Goal: Task Accomplishment & Management: Manage account settings

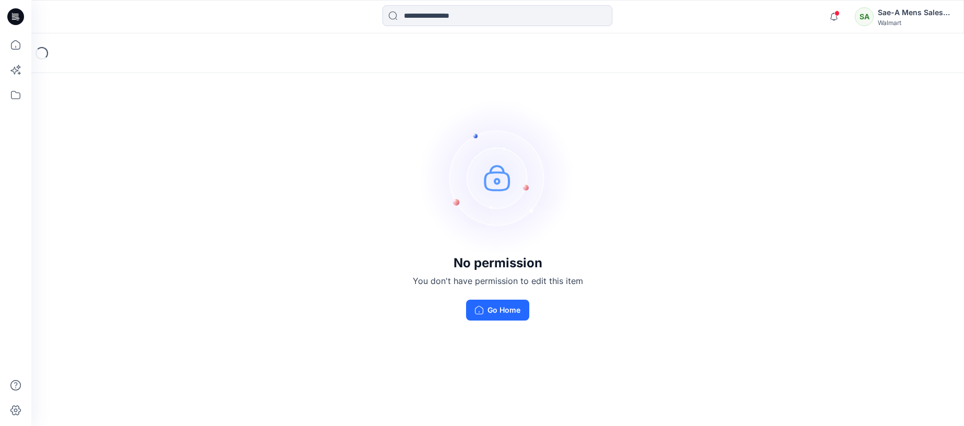
click at [915, 13] on div "Sae-A Mens Sales Team" at bounding box center [914, 12] width 73 height 13
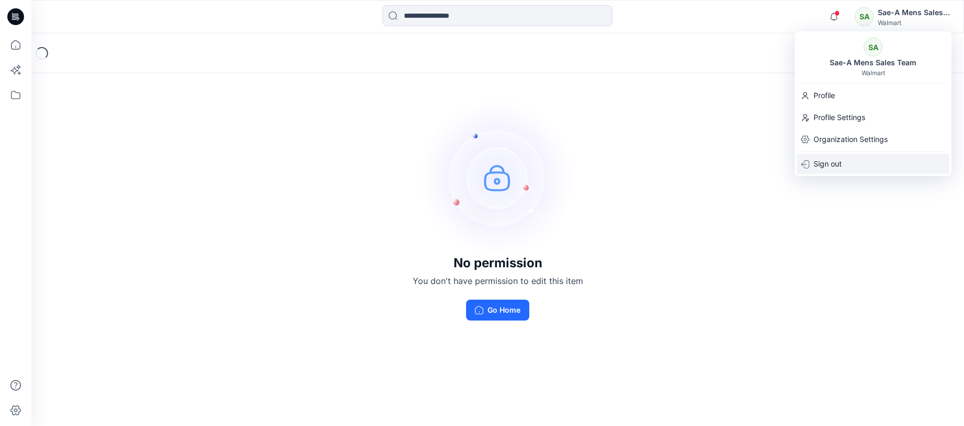
click at [825, 167] on p "Sign out" at bounding box center [828, 164] width 28 height 20
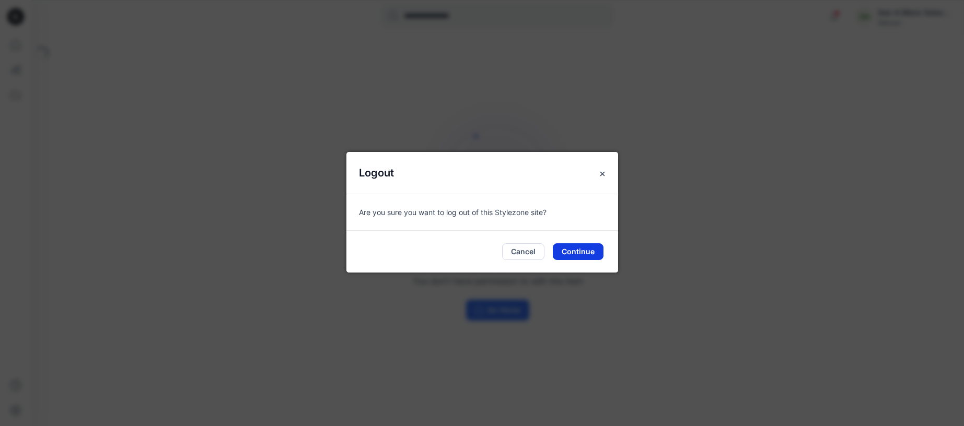
click at [566, 250] on button "Continue" at bounding box center [578, 251] width 51 height 17
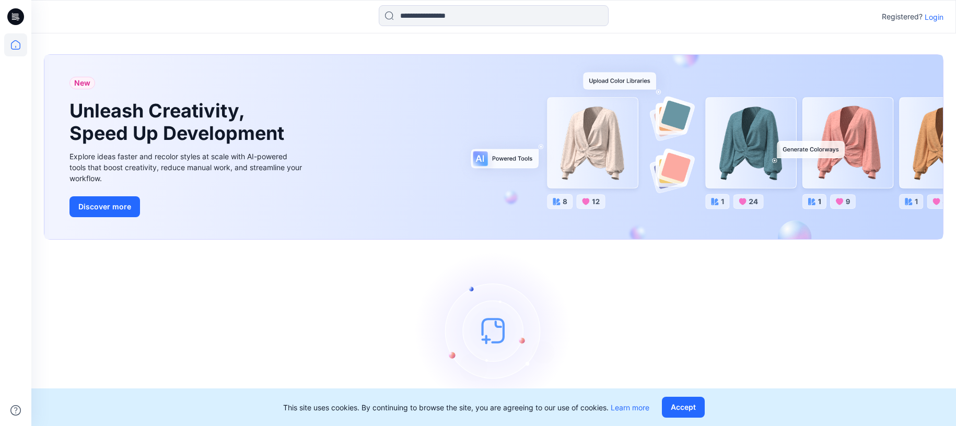
click at [939, 18] on p "Login" at bounding box center [934, 16] width 19 height 11
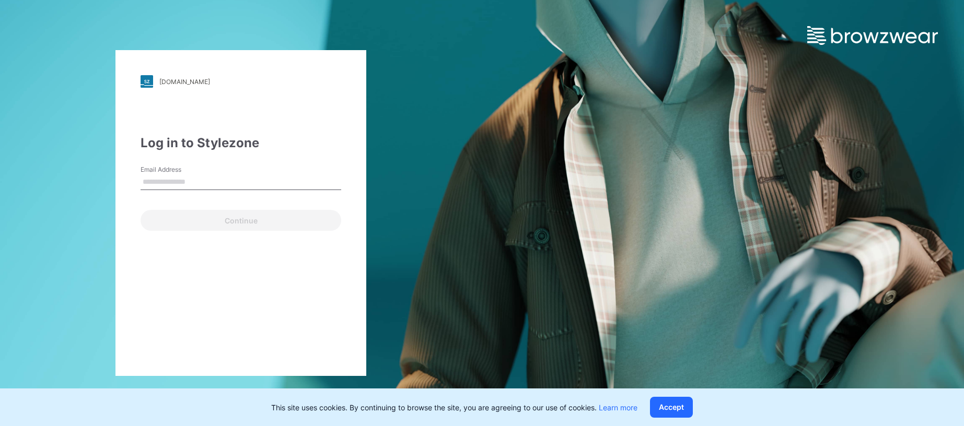
type input "**********"
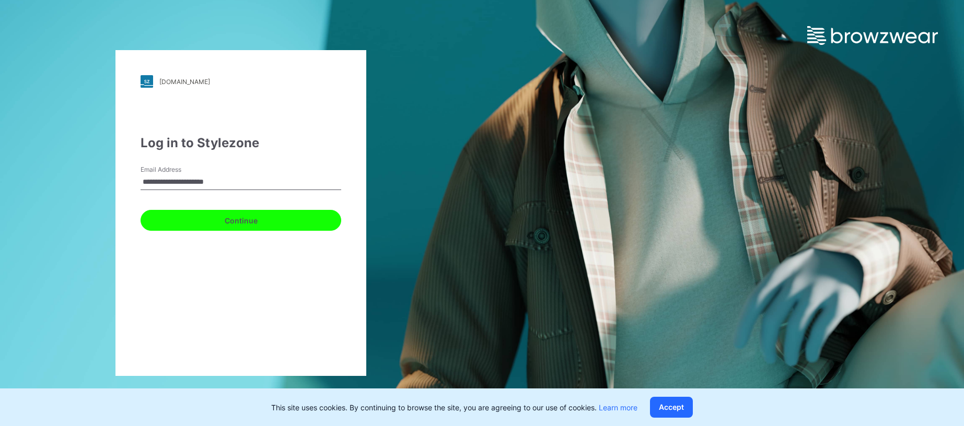
click at [251, 222] on button "Continue" at bounding box center [241, 220] width 201 height 21
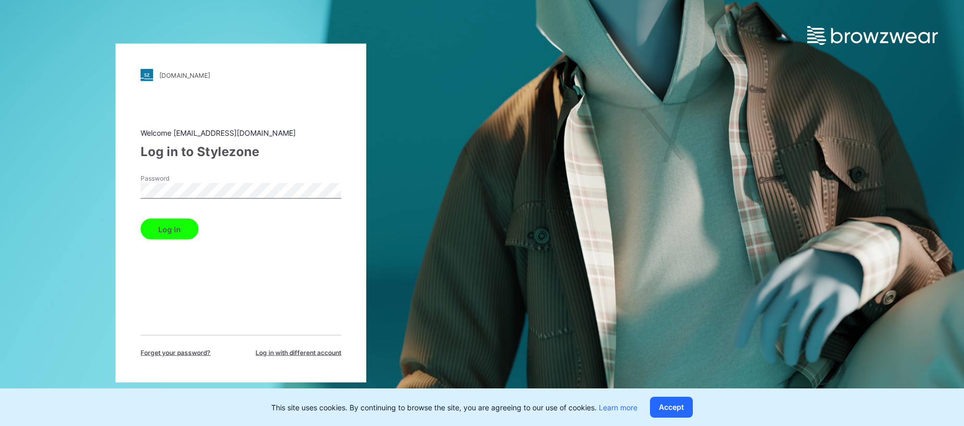
click at [168, 225] on button "Log in" at bounding box center [170, 229] width 58 height 21
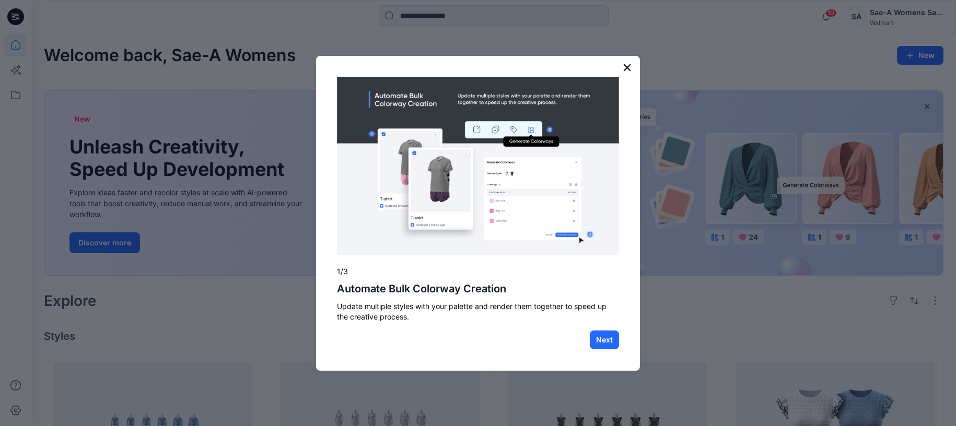
click at [624, 66] on button "×" at bounding box center [627, 67] width 10 height 17
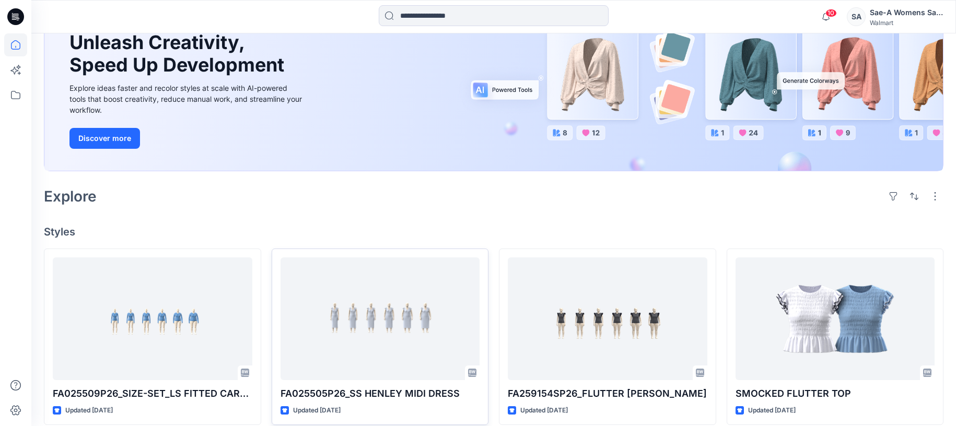
scroll to position [261, 0]
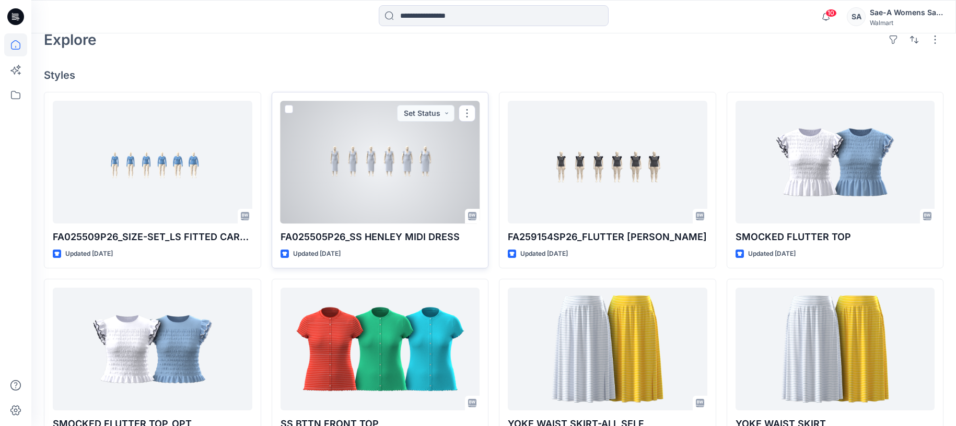
click at [361, 162] on div at bounding box center [381, 162] width 200 height 123
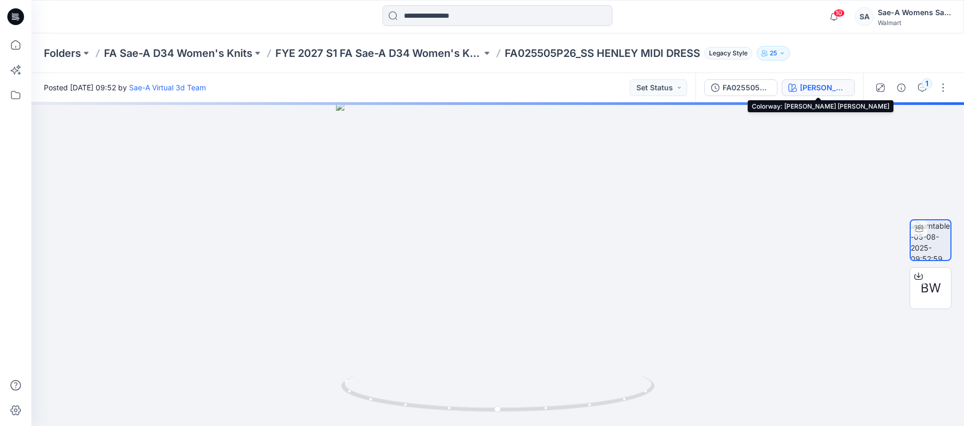
click at [820, 92] on div "GERTRUDE STRIPE_ VIVID WHITE" at bounding box center [824, 87] width 48 height 11
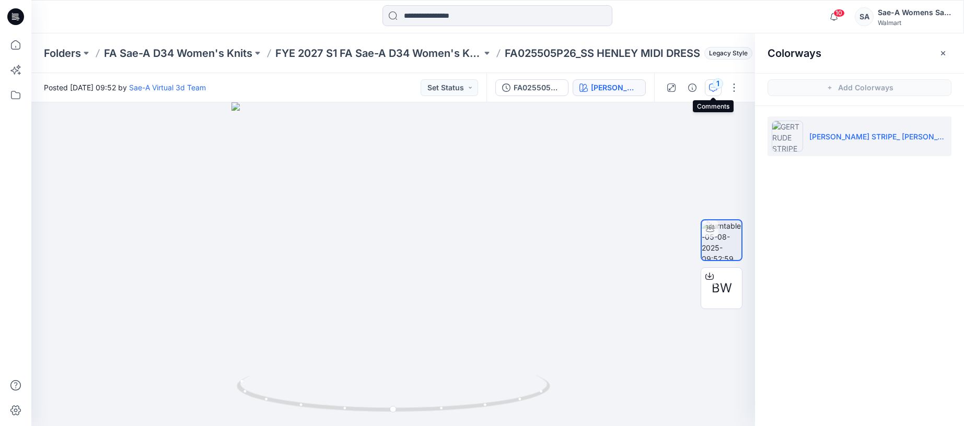
click at [711, 86] on icon "button" at bounding box center [713, 88] width 8 height 8
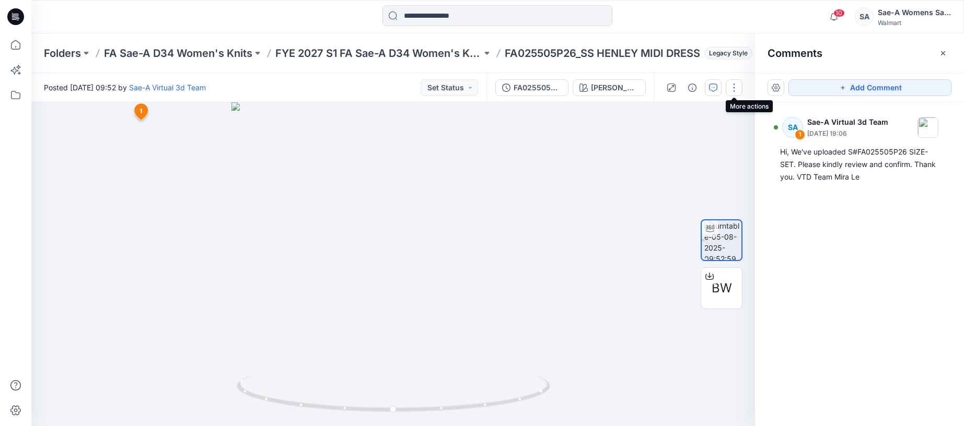
click at [732, 91] on button "button" at bounding box center [734, 87] width 17 height 17
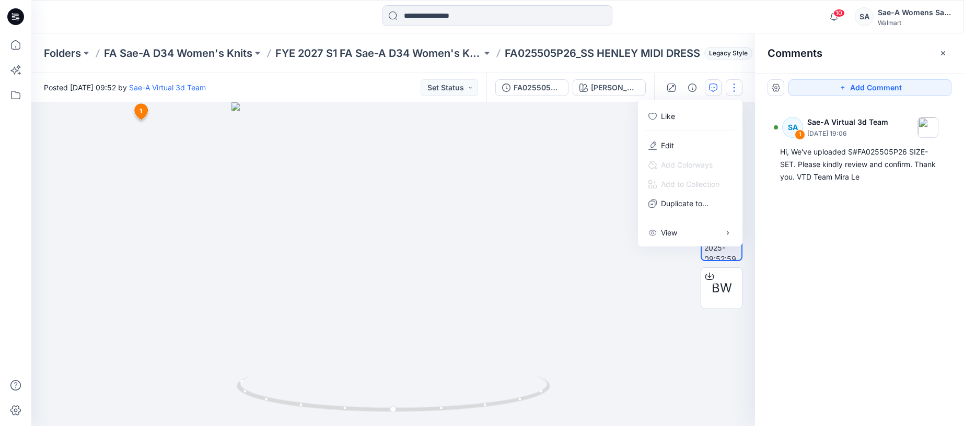
click at [732, 91] on button "button" at bounding box center [734, 87] width 17 height 17
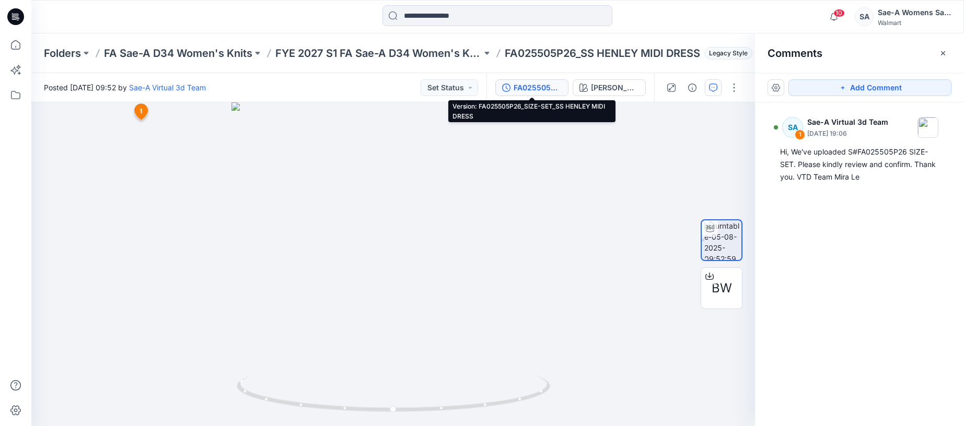
click at [547, 89] on div "FA025505P26_SIZE-SET_SS HENLEY MIDI DRESS" at bounding box center [538, 87] width 48 height 11
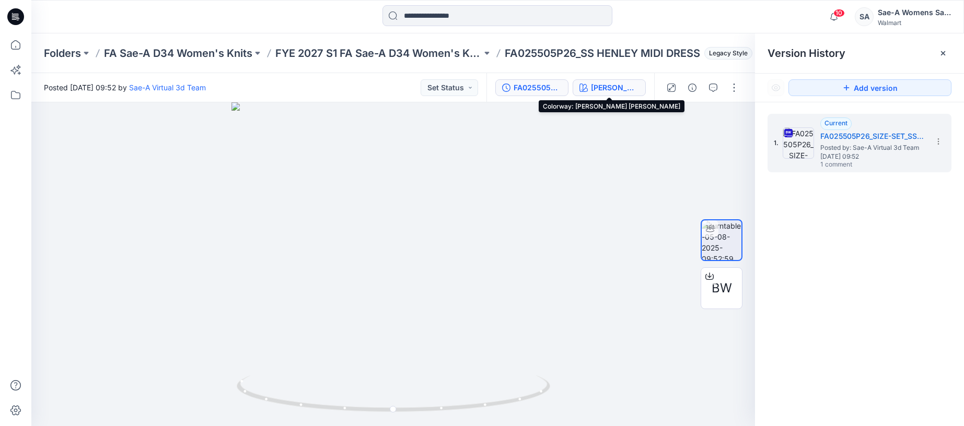
click at [605, 90] on div "GERTRUDE STRIPE_ VIVID WHITE" at bounding box center [615, 87] width 48 height 11
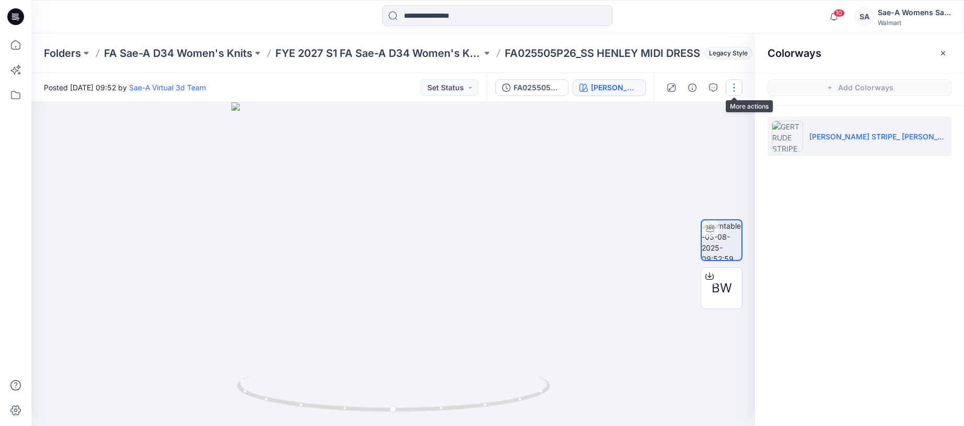
click at [734, 90] on button "button" at bounding box center [734, 87] width 17 height 17
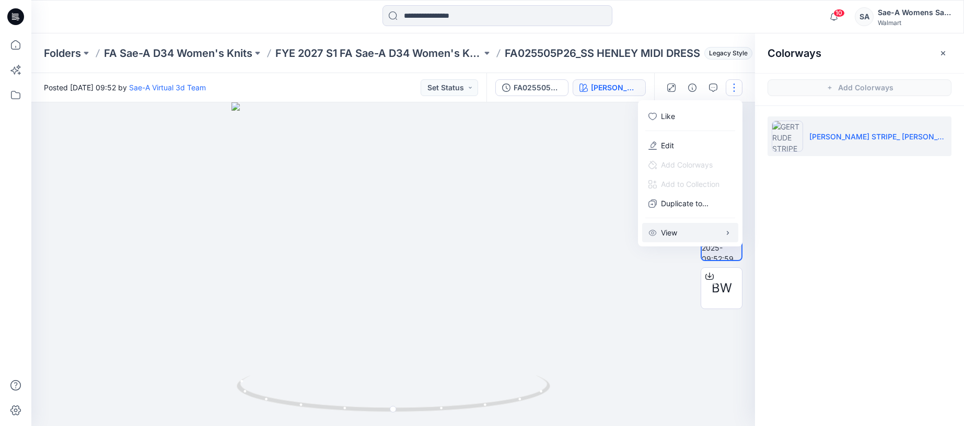
click at [730, 235] on icon "button" at bounding box center [728, 233] width 8 height 8
click at [550, 177] on div at bounding box center [393, 264] width 724 height 324
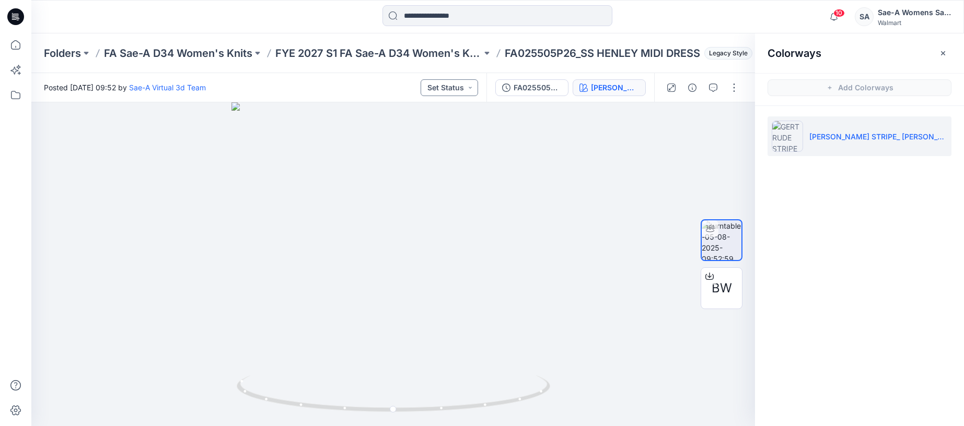
click at [455, 94] on button "Set Status" at bounding box center [449, 87] width 57 height 17
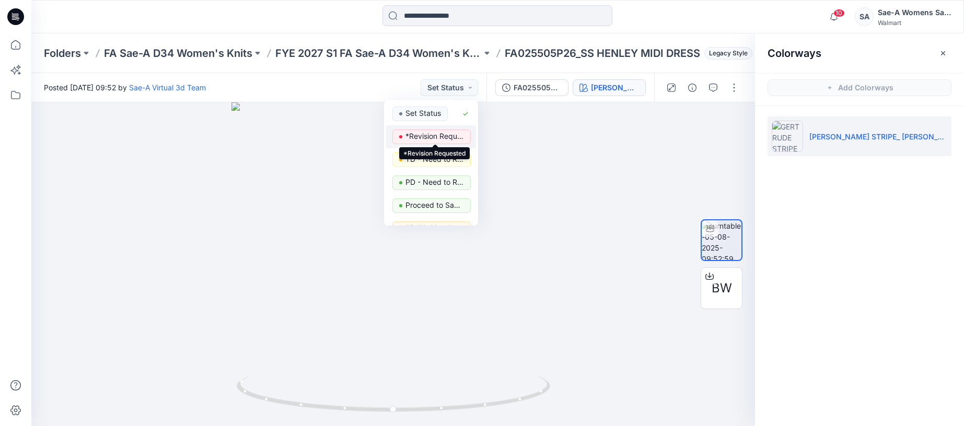
click at [449, 136] on p "*Revision Requested" at bounding box center [434, 137] width 59 height 14
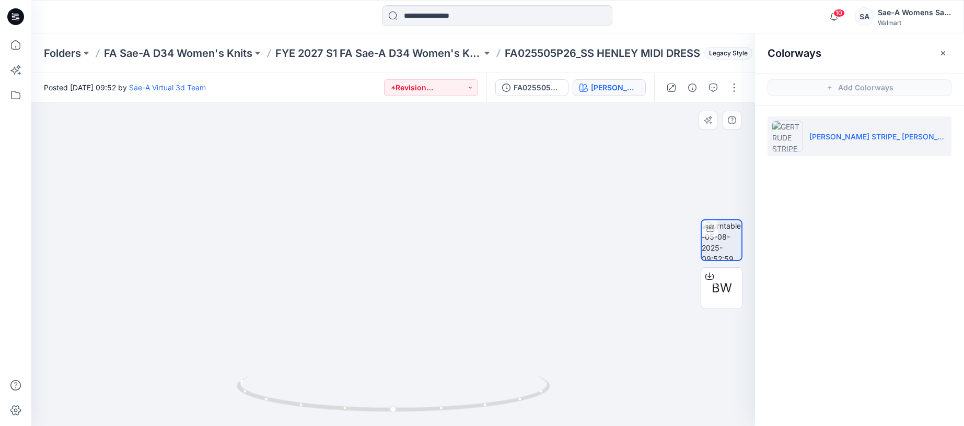
drag, startPoint x: 591, startPoint y: 270, endPoint x: 247, endPoint y: 285, distance: 345.2
click at [247, 285] on img at bounding box center [245, 97] width 1019 height 657
drag, startPoint x: 417, startPoint y: 349, endPoint x: 436, endPoint y: 320, distance: 33.9
click at [422, 318] on img at bounding box center [392, 218] width 451 height 415
click at [452, 90] on button "*Revision Requested" at bounding box center [431, 87] width 94 height 17
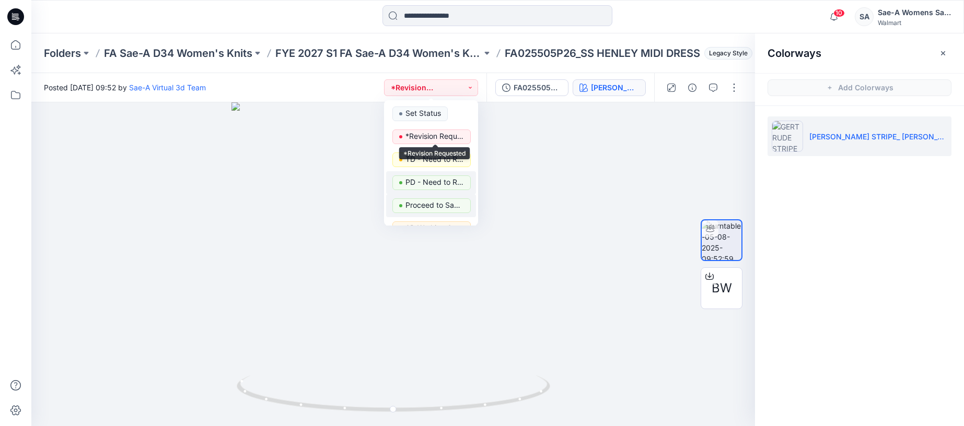
drag, startPoint x: 439, startPoint y: 114, endPoint x: 446, endPoint y: 195, distance: 81.8
click at [444, 193] on div "Set Status *Revision Requested TD - Need to Review PD - Need to Review Cost Pro…" at bounding box center [431, 162] width 94 height 125
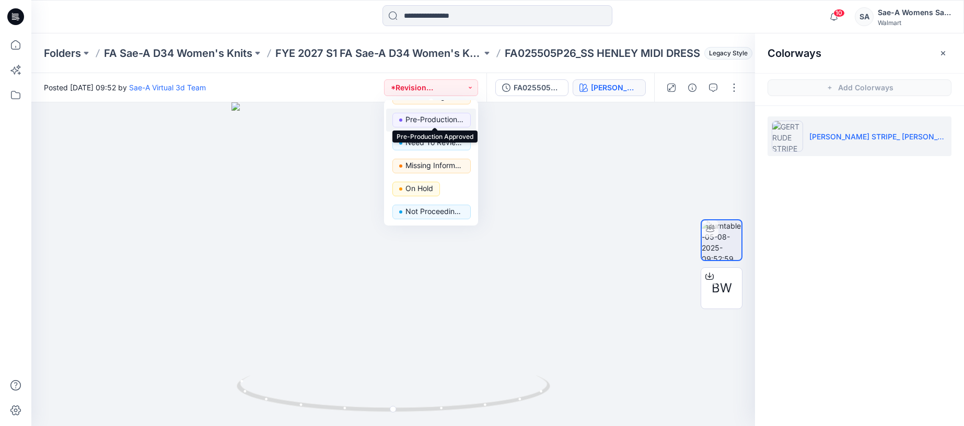
click at [438, 119] on p "Pre-Production Approved" at bounding box center [434, 120] width 59 height 14
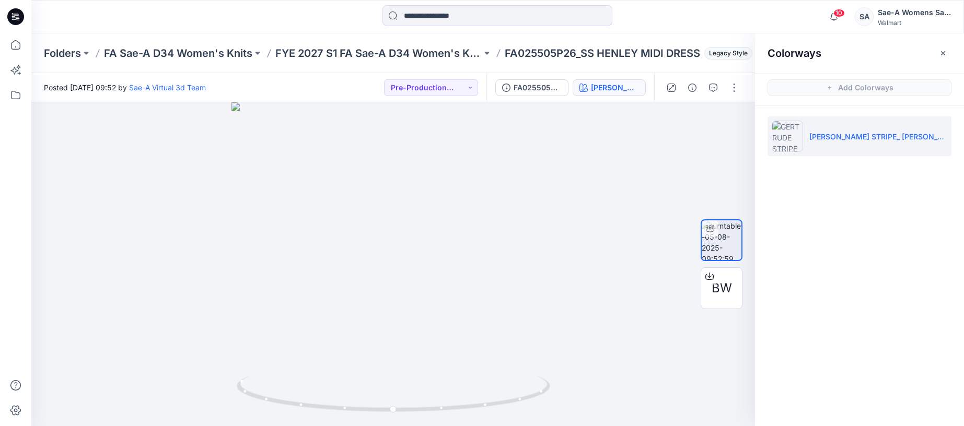
click at [462, 98] on div "Posted Tuesday, August 05, 2025 09:52 by Sae-A Virtual 3d Team Pre-Production A…" at bounding box center [258, 87] width 455 height 29
click at [460, 93] on button "Pre-Production Approved" at bounding box center [431, 87] width 94 height 17
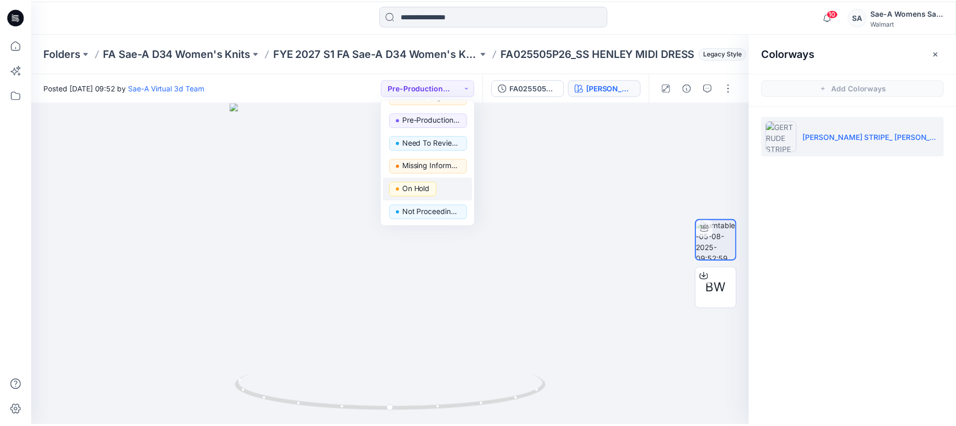
scroll to position [0, 0]
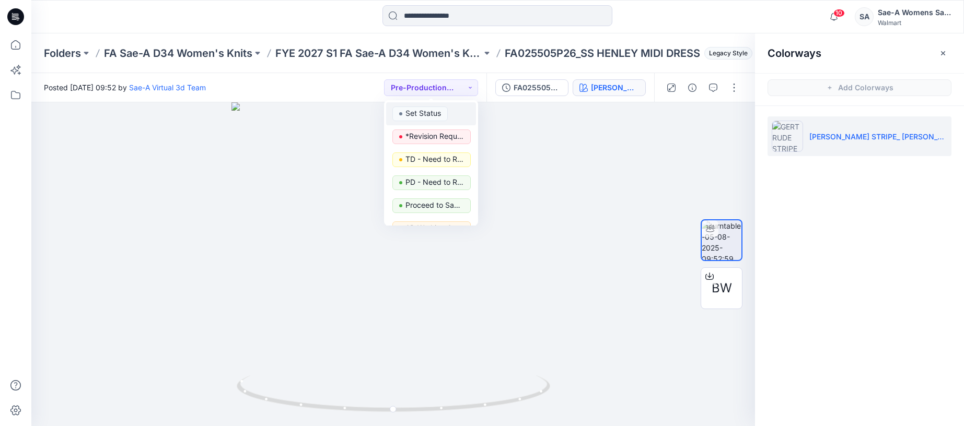
click at [435, 115] on p "Set Status" at bounding box center [423, 114] width 36 height 14
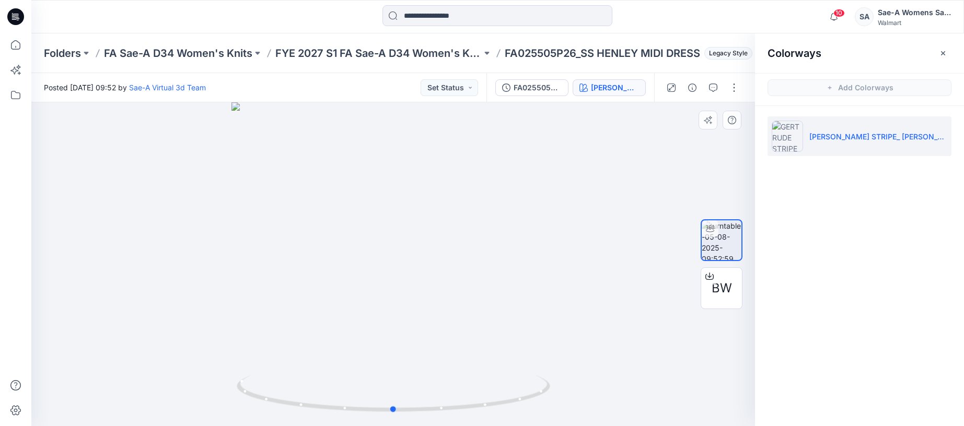
click at [549, 150] on div at bounding box center [393, 264] width 724 height 324
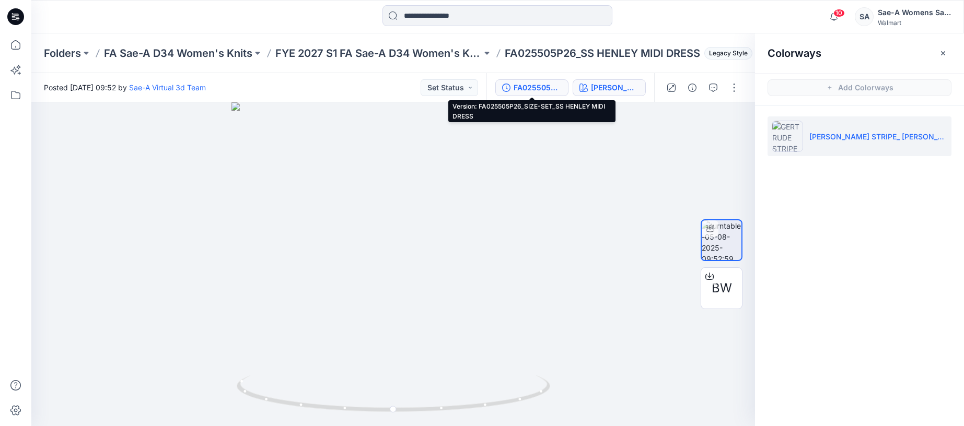
click at [547, 91] on div "FA025505P26_SIZE-SET_SS HENLEY MIDI DRESS" at bounding box center [538, 87] width 48 height 11
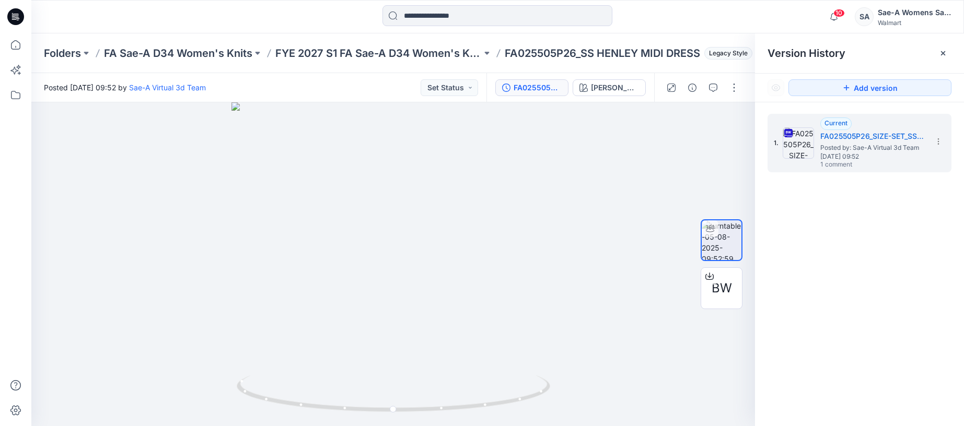
click at [533, 87] on div "FA025505P26_SIZE-SET_SS HENLEY MIDI DRESS" at bounding box center [538, 87] width 48 height 11
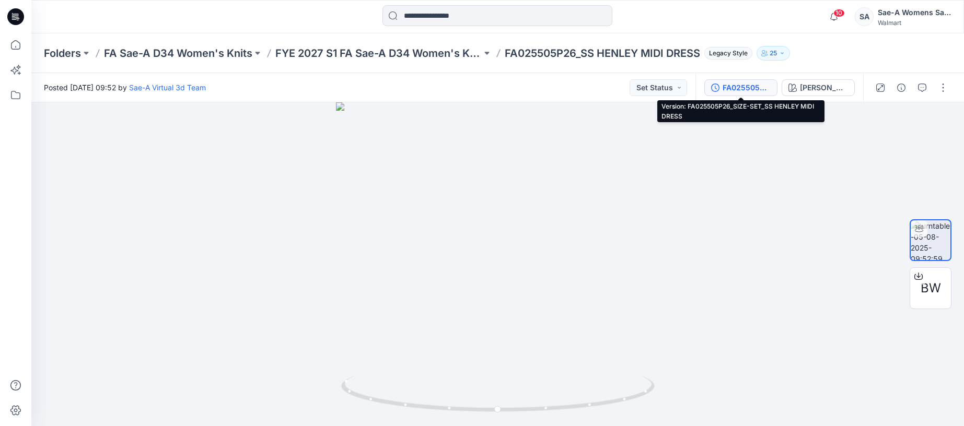
click at [735, 89] on div "FA025505P26_SIZE-SET_SS HENLEY MIDI DRESS" at bounding box center [747, 87] width 48 height 11
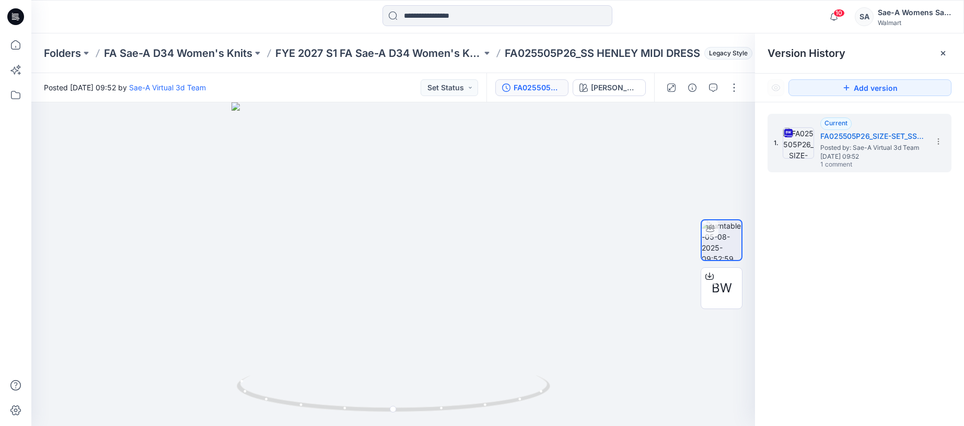
click at [810, 53] on span "Version History" at bounding box center [807, 53] width 78 height 13
click at [944, 54] on icon at bounding box center [943, 53] width 4 height 4
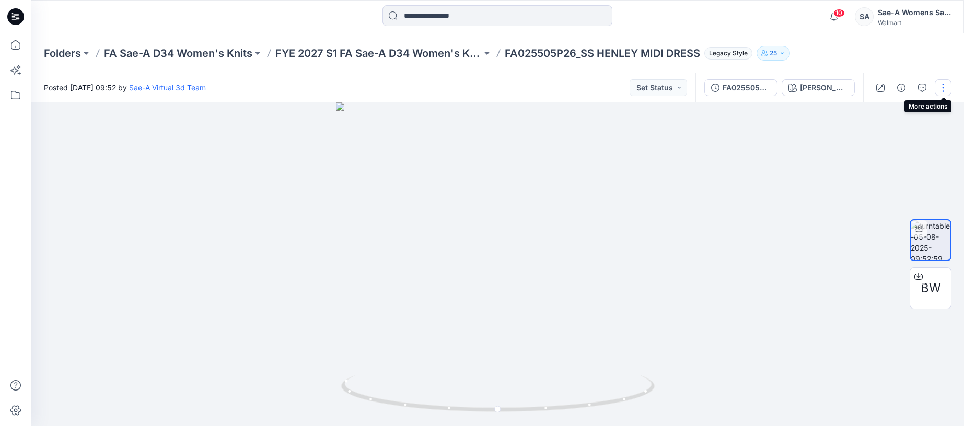
click at [940, 88] on button "button" at bounding box center [943, 87] width 17 height 17
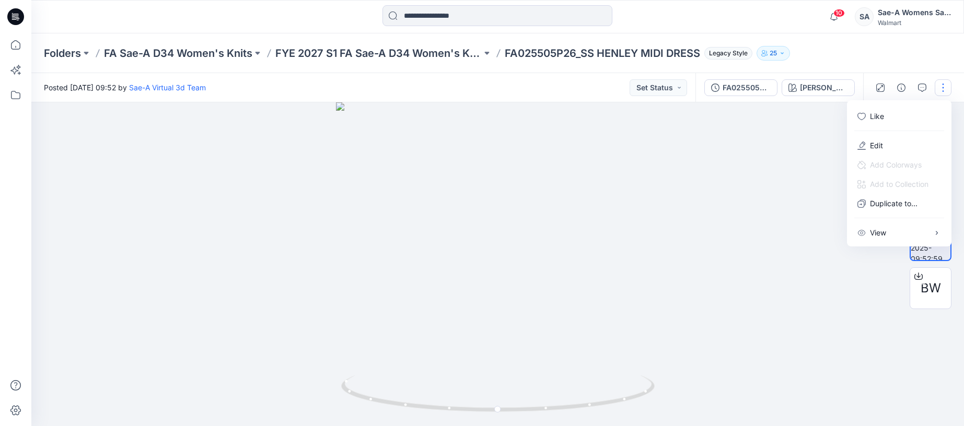
click at [940, 88] on button "button" at bounding box center [943, 87] width 17 height 17
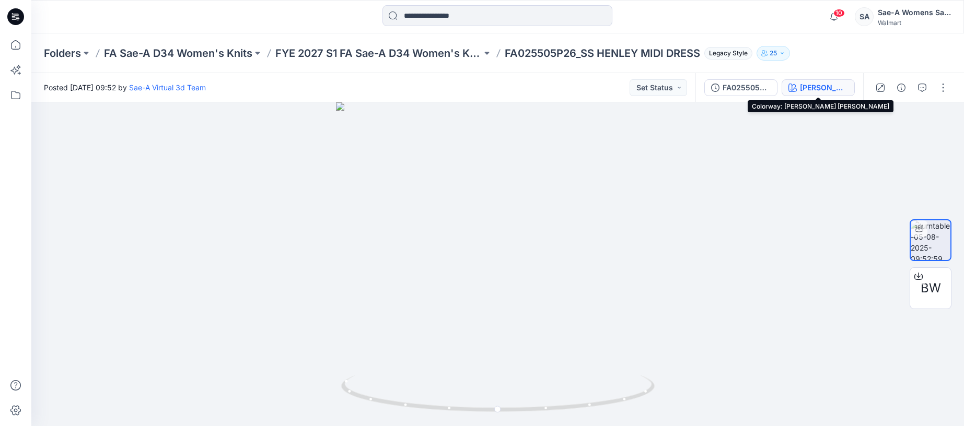
click at [810, 91] on div "GERTRUDE STRIPE_ VIVID WHITE" at bounding box center [824, 87] width 48 height 11
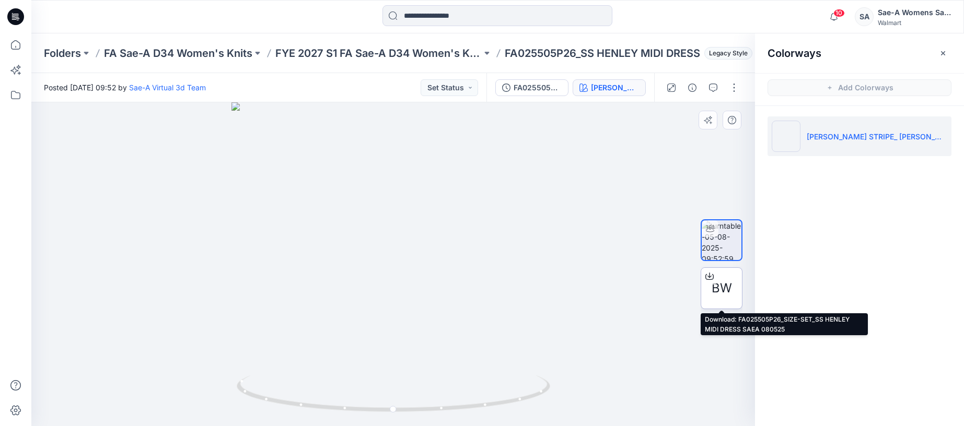
click at [714, 296] on span "BW" at bounding box center [722, 288] width 20 height 19
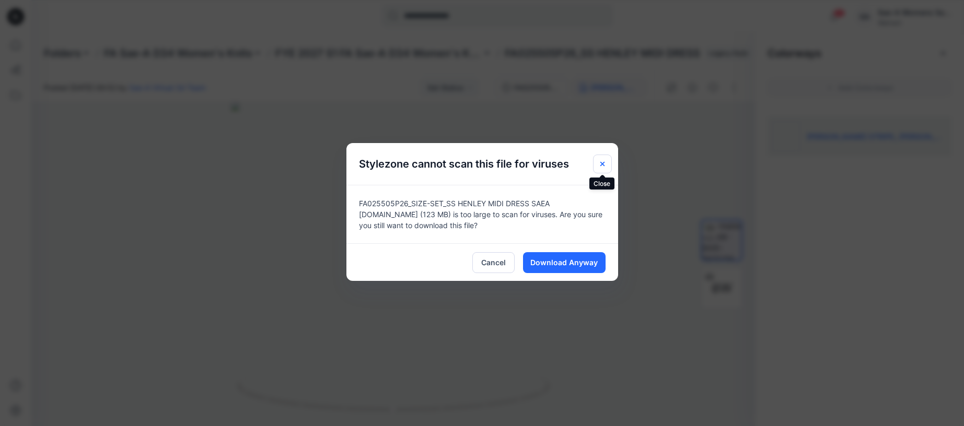
click at [598, 161] on icon "Close" at bounding box center [602, 164] width 8 height 8
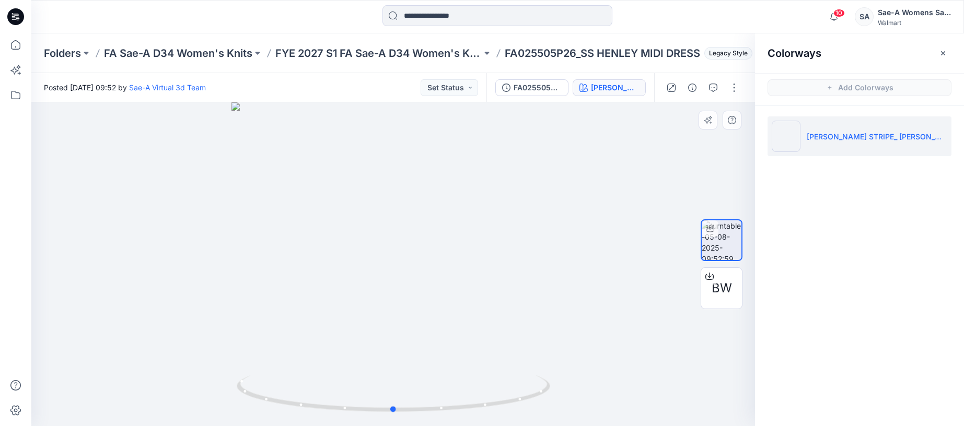
click at [663, 339] on div at bounding box center [393, 264] width 724 height 324
click at [616, 261] on div at bounding box center [393, 264] width 724 height 324
click at [692, 87] on icon "button" at bounding box center [692, 88] width 8 height 8
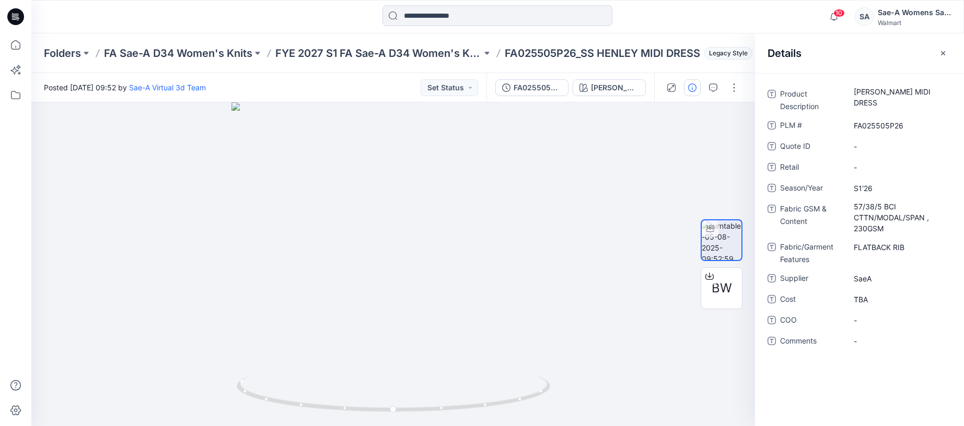
click at [692, 87] on icon "button" at bounding box center [692, 88] width 8 height 8
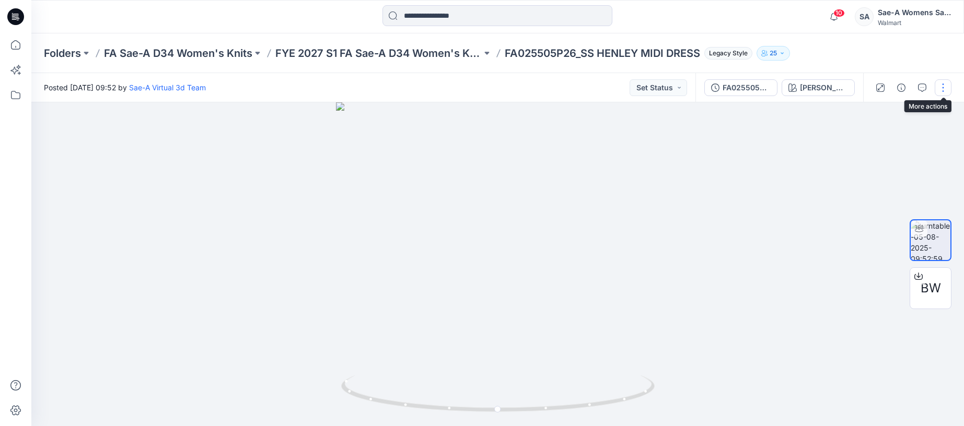
click at [941, 85] on button "button" at bounding box center [943, 87] width 17 height 17
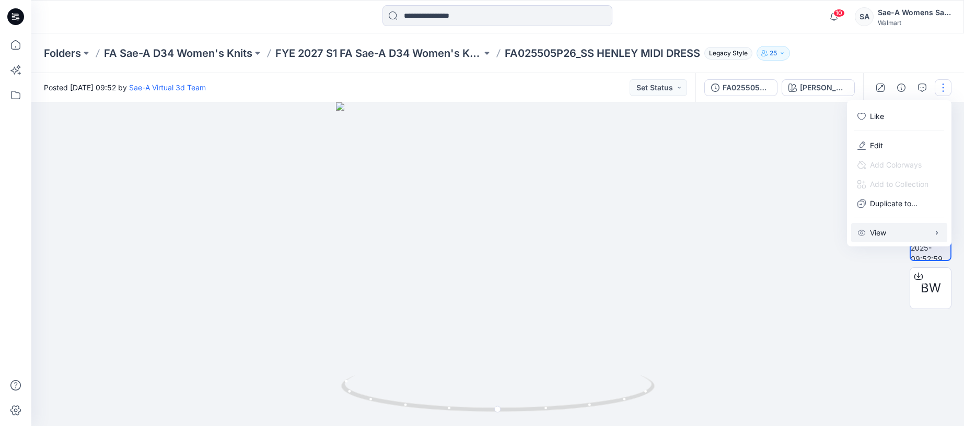
click at [872, 235] on p "View" at bounding box center [878, 232] width 16 height 11
click at [597, 198] on div at bounding box center [497, 264] width 933 height 324
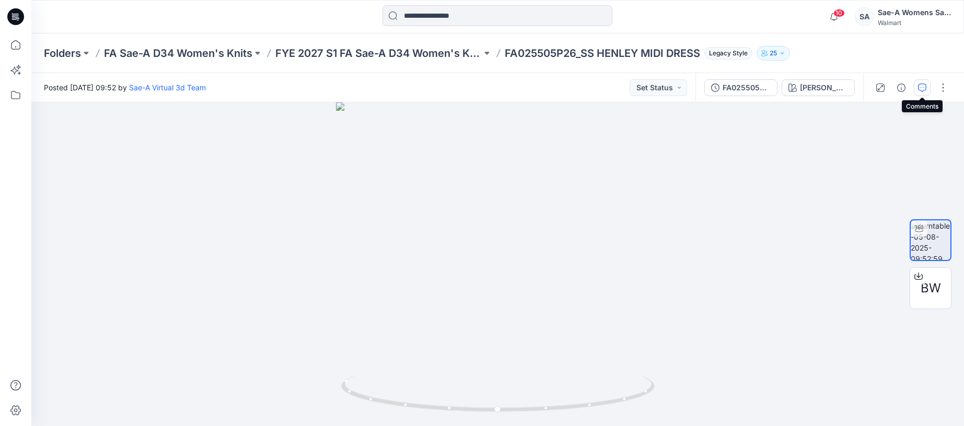
click at [923, 90] on icon "button" at bounding box center [922, 88] width 8 height 8
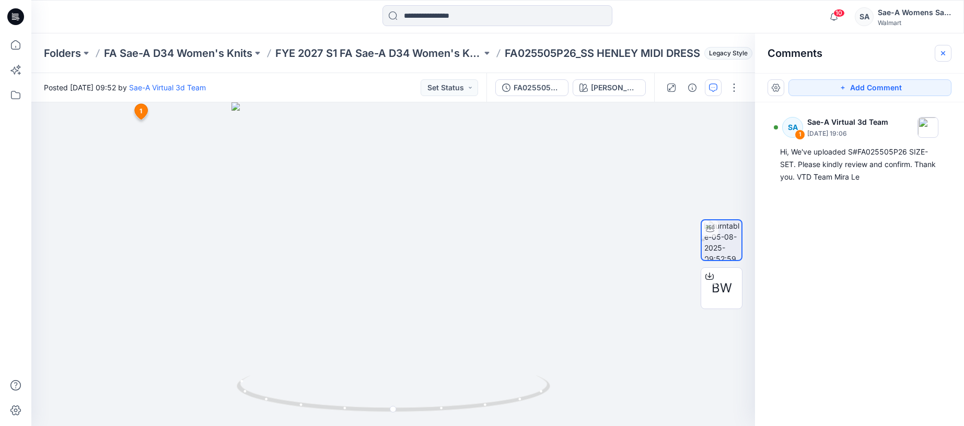
click at [941, 55] on icon "button" at bounding box center [943, 53] width 8 height 8
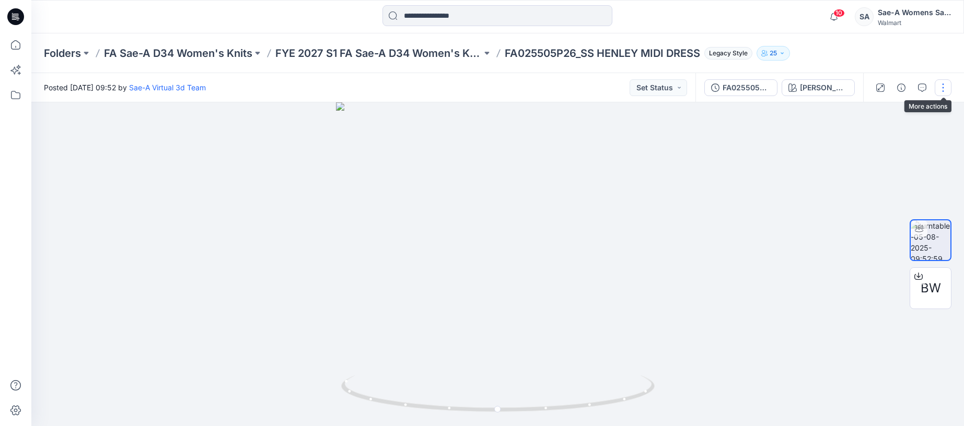
click at [944, 92] on button "button" at bounding box center [943, 87] width 17 height 17
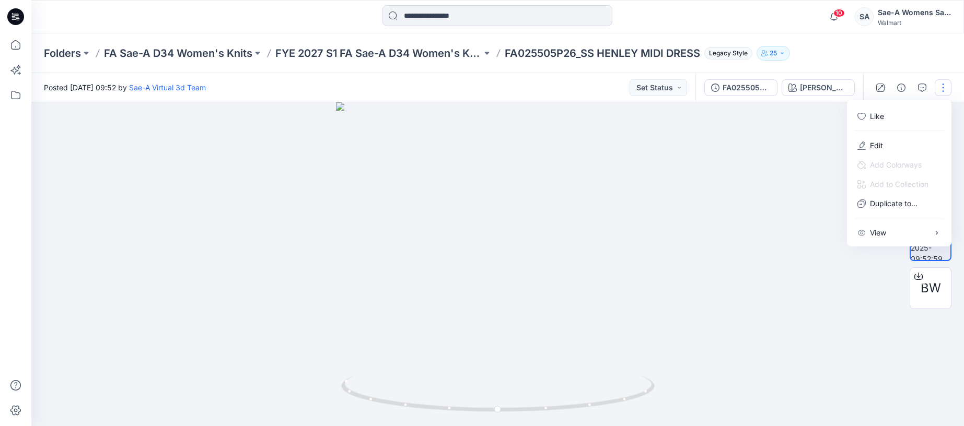
click at [539, 53] on p "FA025505P26_SS HENLEY MIDI DRESS" at bounding box center [602, 53] width 195 height 15
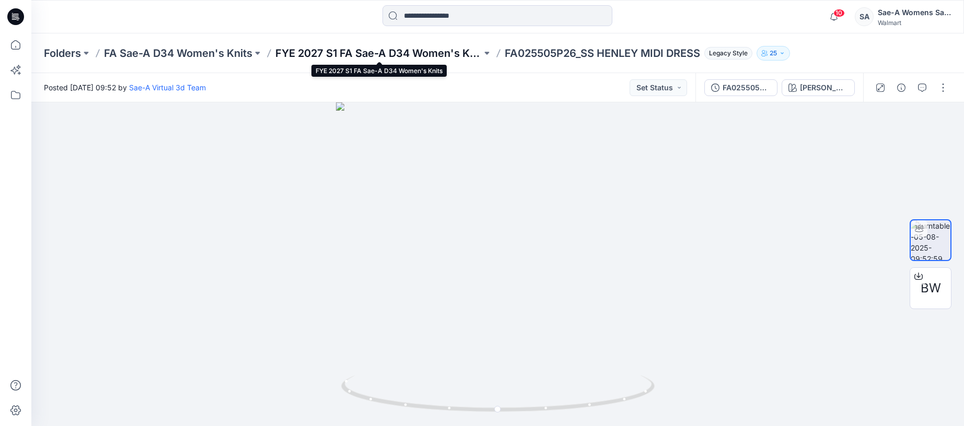
click at [386, 54] on p "FYE 2027 S1 FA Sae-A D34 Women's Knits" at bounding box center [378, 53] width 206 height 15
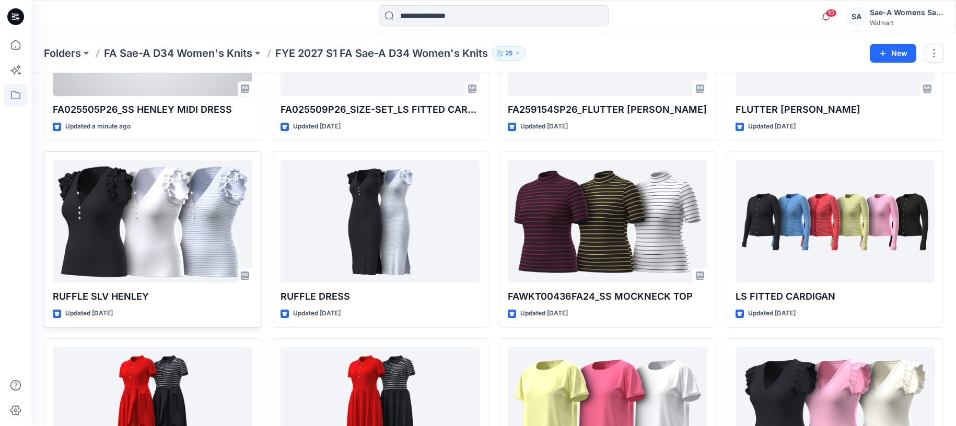
scroll to position [157, 0]
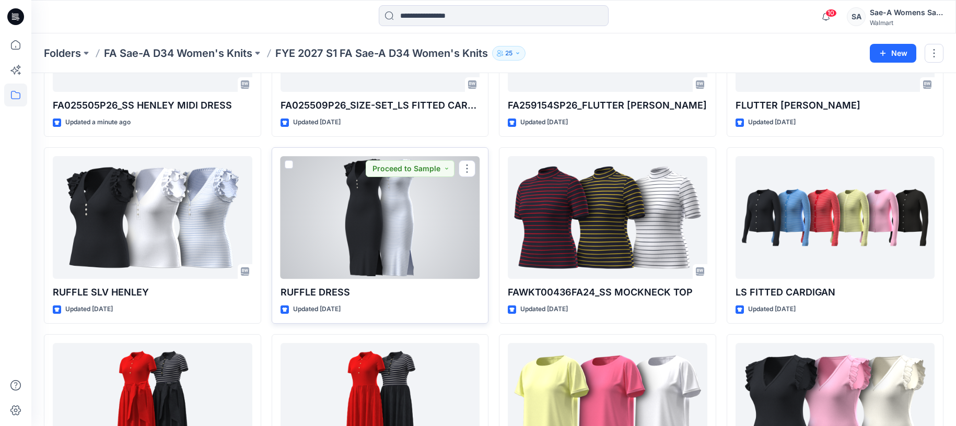
click at [405, 231] on div at bounding box center [381, 217] width 200 height 123
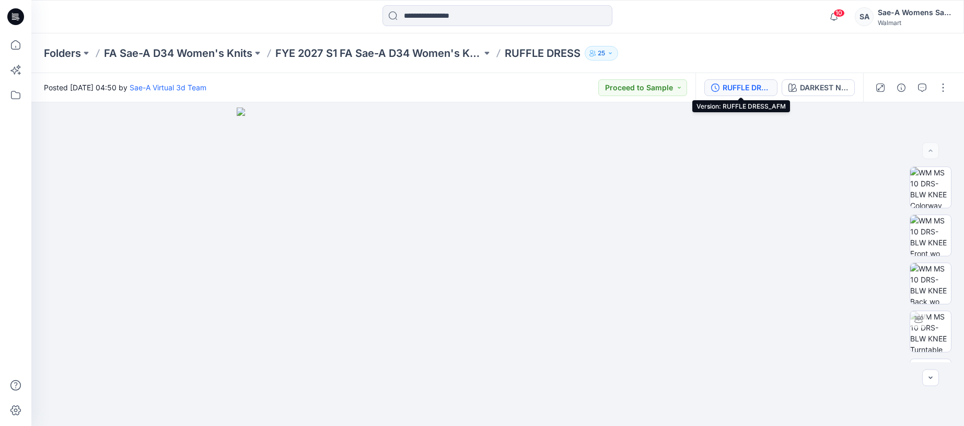
click at [737, 91] on div "RUFFLE DRESS_AFM" at bounding box center [747, 87] width 48 height 11
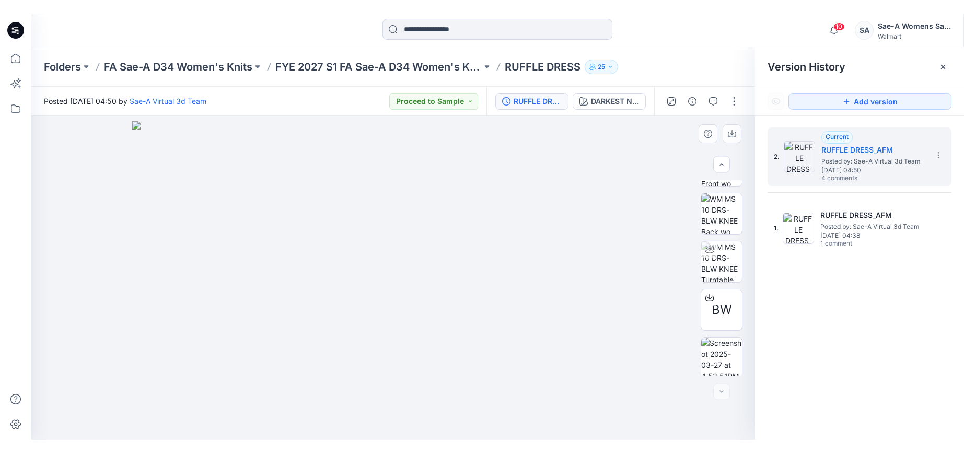
scroll to position [134, 0]
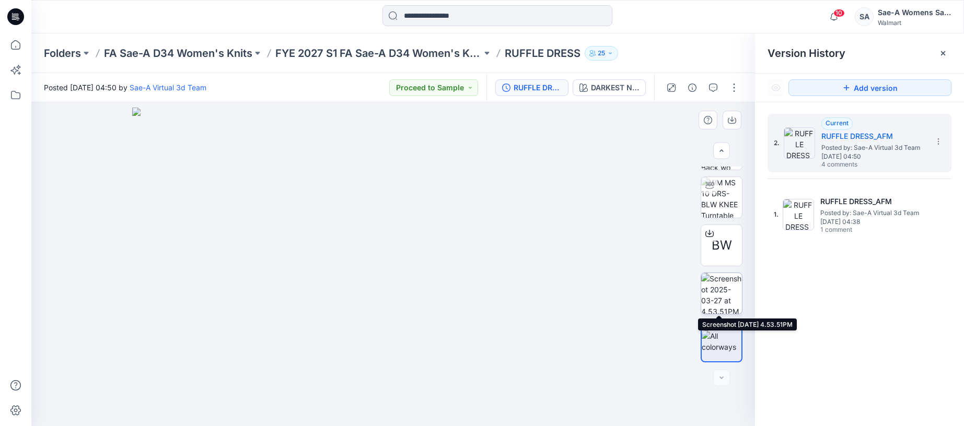
click at [717, 283] on img at bounding box center [721, 293] width 41 height 41
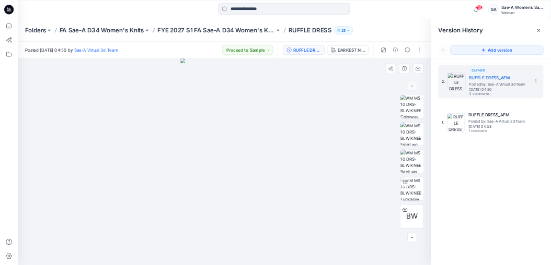
scroll to position [0, 0]
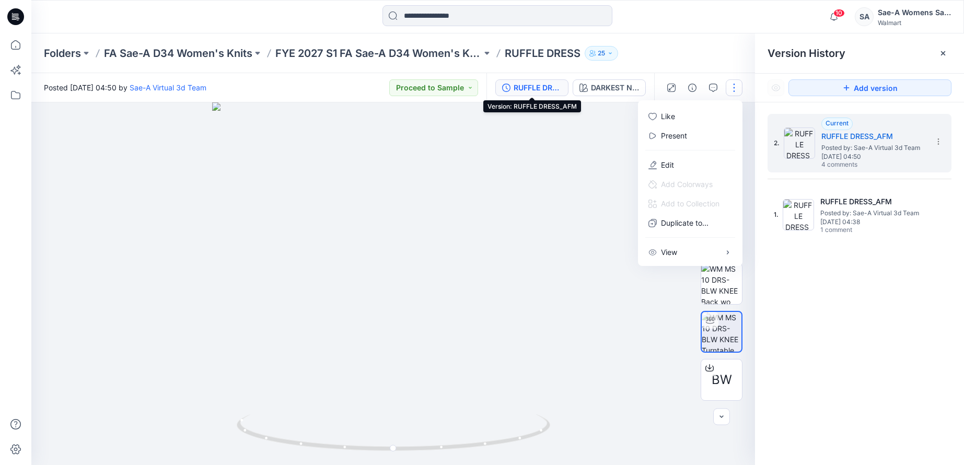
click at [528, 90] on div "RUFFLE DRESS_AFM" at bounding box center [538, 87] width 48 height 11
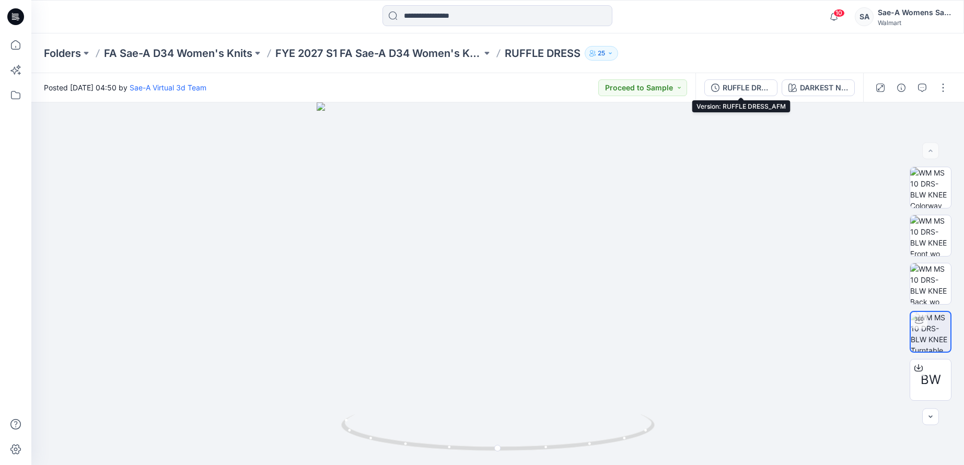
click at [751, 89] on div "RUFFLE DRESS_AFM" at bounding box center [747, 87] width 48 height 11
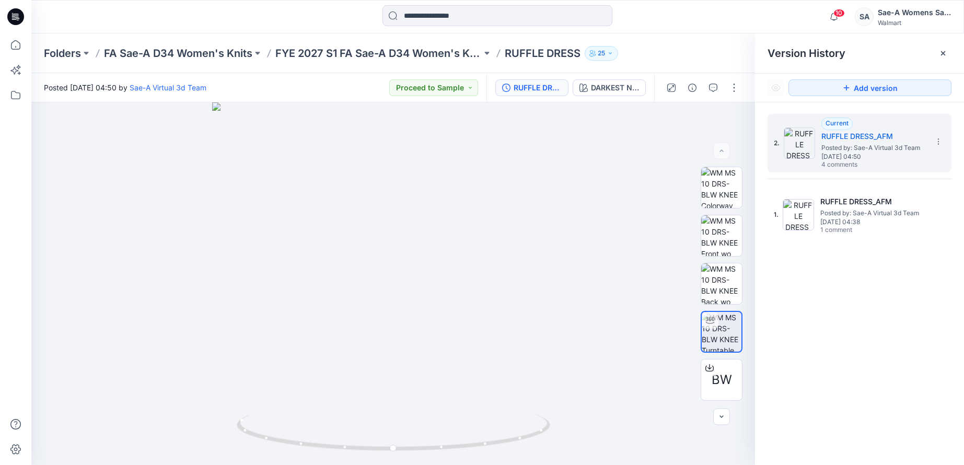
click at [544, 95] on button "RUFFLE DRESS_AFM" at bounding box center [531, 87] width 73 height 17
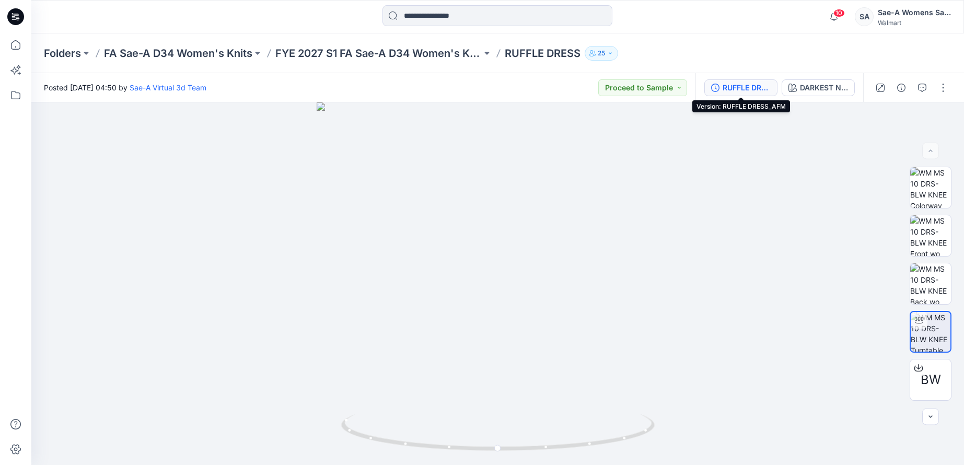
click at [729, 87] on div "RUFFLE DRESS_AFM" at bounding box center [747, 87] width 48 height 11
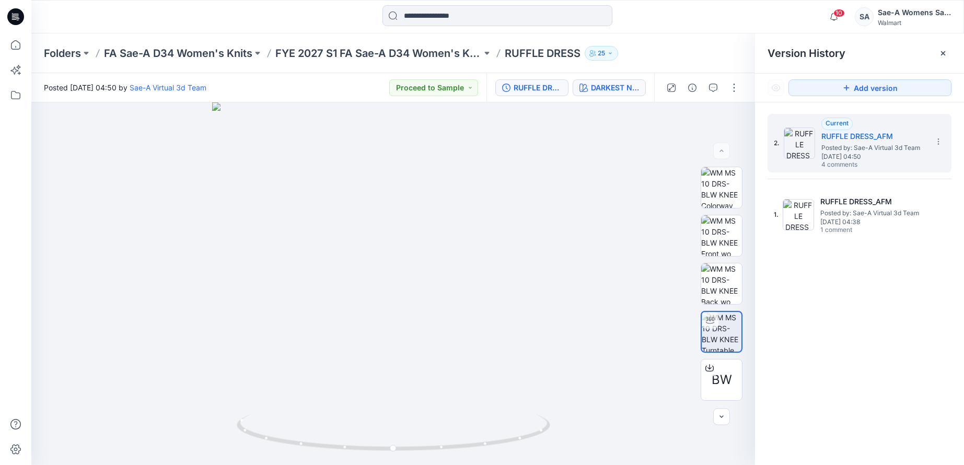
drag, startPoint x: 650, startPoint y: 86, endPoint x: 617, endPoint y: 91, distance: 33.4
click at [646, 88] on div "RUFFLE DRESS_AFM DARKEST NAVY" at bounding box center [570, 87] width 168 height 29
click at [617, 91] on div "DARKEST NAVY" at bounding box center [615, 87] width 48 height 11
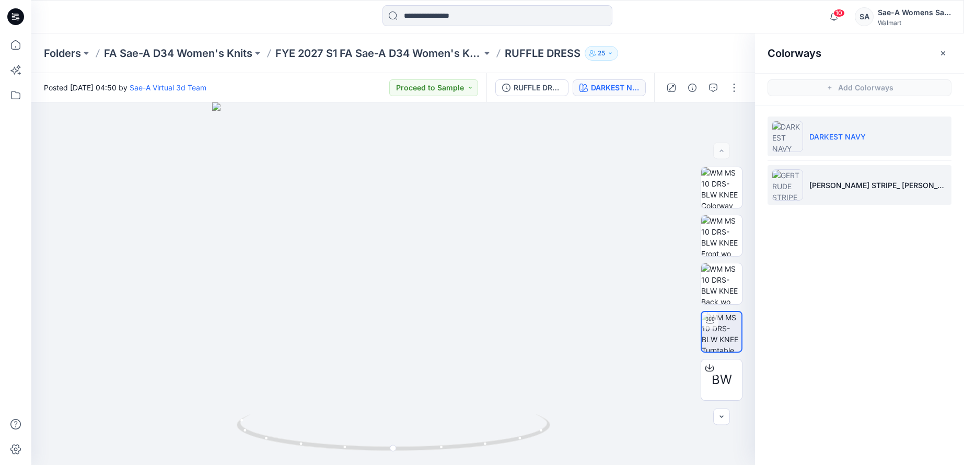
click at [786, 182] on img at bounding box center [787, 184] width 31 height 31
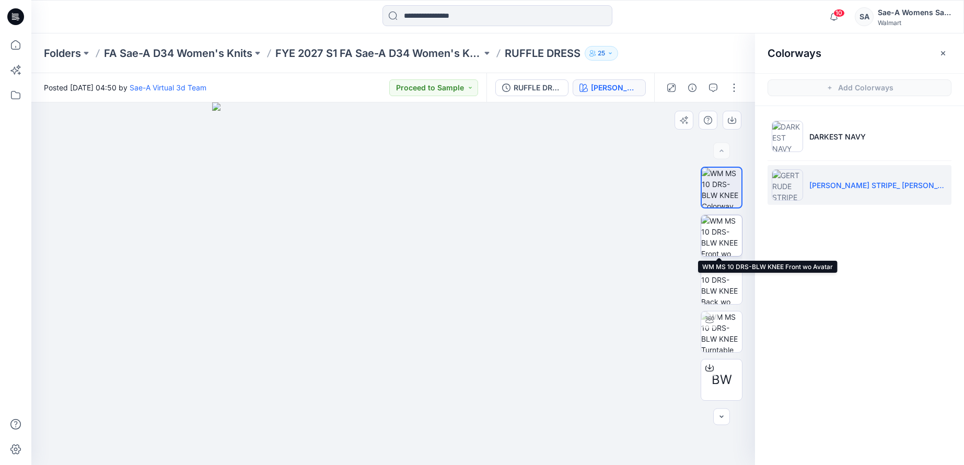
click at [715, 240] on img at bounding box center [721, 235] width 41 height 41
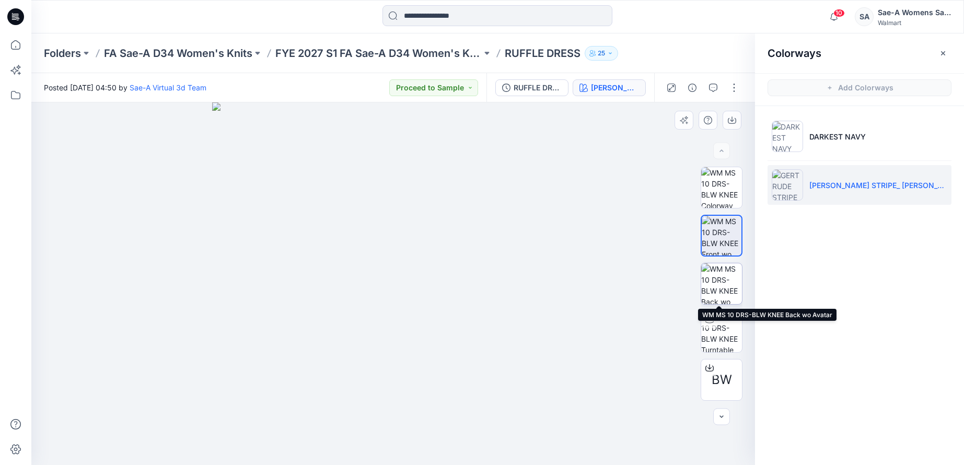
click at [730, 289] on img at bounding box center [721, 283] width 41 height 41
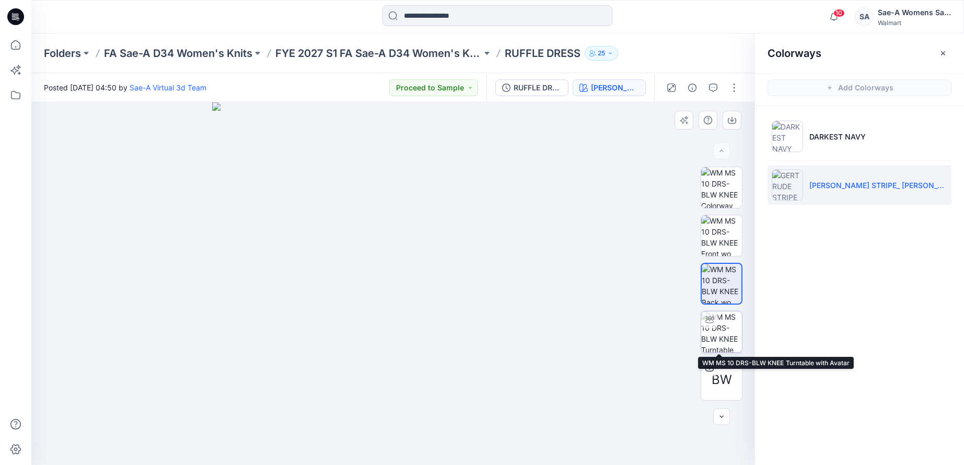
click at [717, 332] on img at bounding box center [721, 331] width 41 height 41
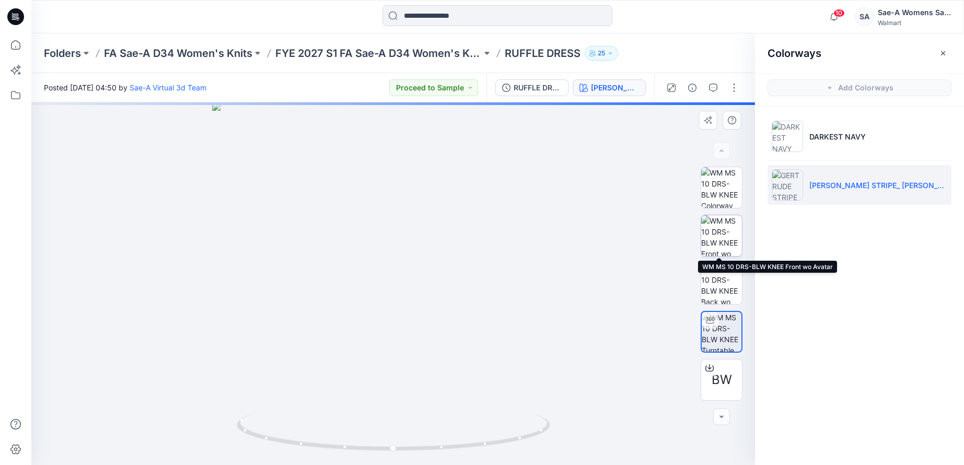
click at [718, 243] on img at bounding box center [721, 235] width 41 height 41
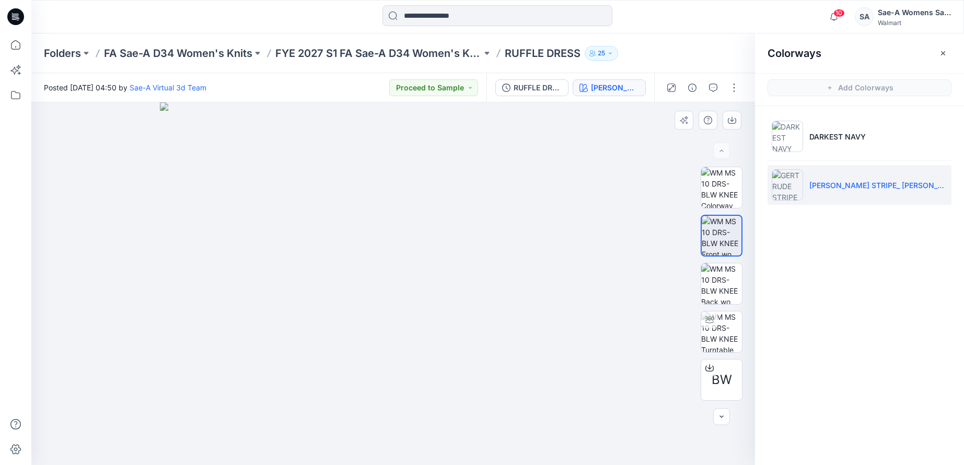
drag, startPoint x: 559, startPoint y: 236, endPoint x: 549, endPoint y: 302, distance: 66.7
click at [722, 322] on img at bounding box center [721, 331] width 41 height 41
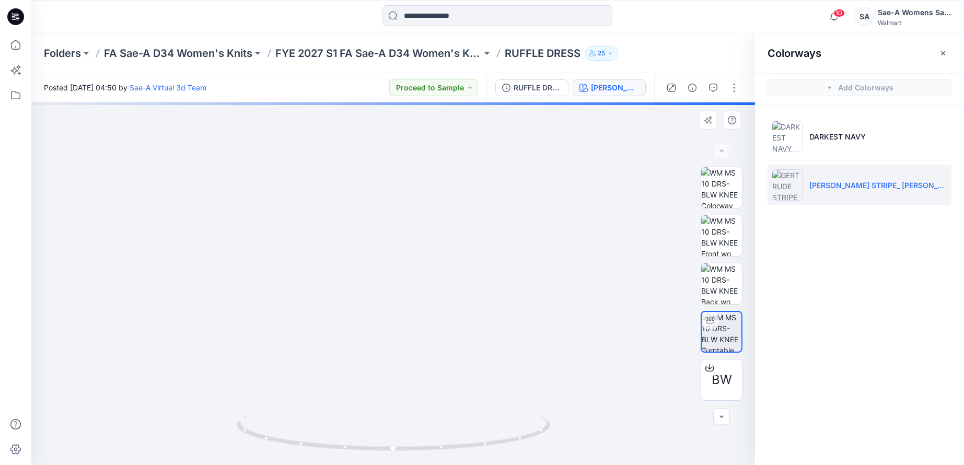
drag, startPoint x: 450, startPoint y: 265, endPoint x: 453, endPoint y: 393, distance: 127.5
click at [453, 393] on img at bounding box center [395, 236] width 827 height 458
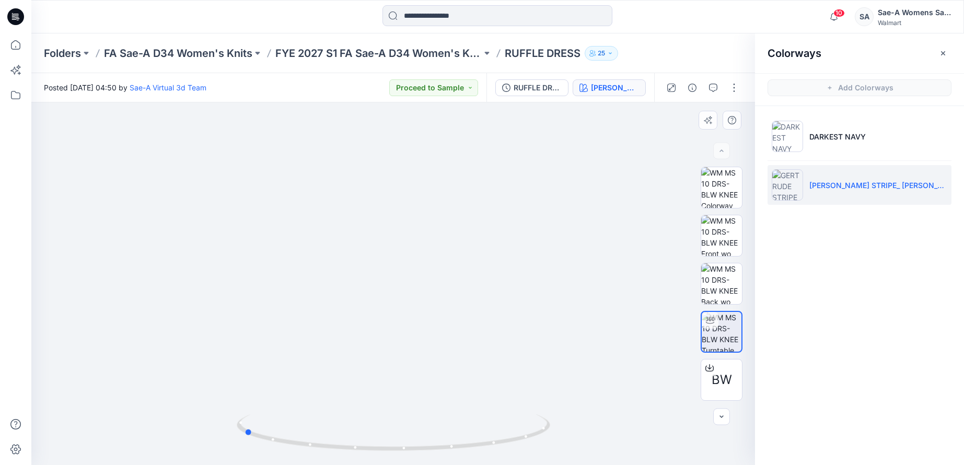
drag, startPoint x: 445, startPoint y: 446, endPoint x: 275, endPoint y: 400, distance: 175.9
click at [275, 400] on div at bounding box center [393, 283] width 724 height 363
drag, startPoint x: 519, startPoint y: 398, endPoint x: 464, endPoint y: 458, distance: 82.1
click at [464, 426] on div at bounding box center [393, 283] width 724 height 363
drag, startPoint x: 462, startPoint y: 451, endPoint x: 341, endPoint y: 449, distance: 120.7
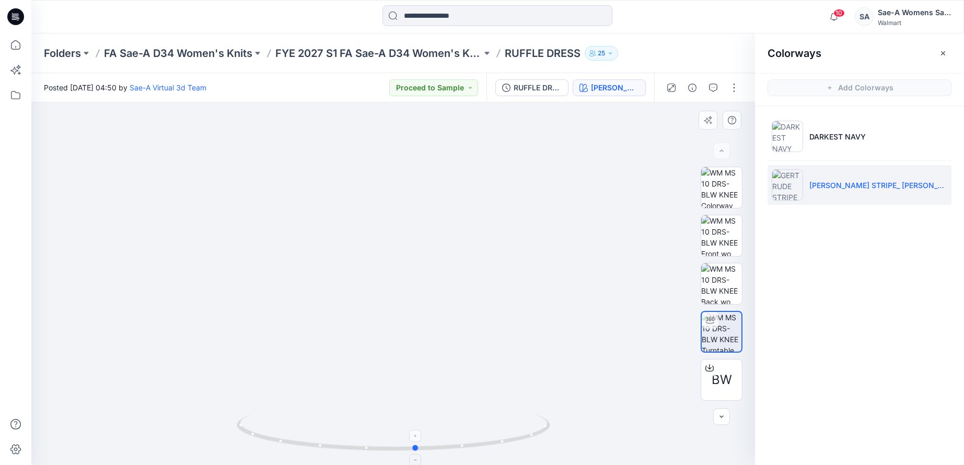
click at [341, 426] on icon at bounding box center [395, 433] width 316 height 39
drag, startPoint x: 321, startPoint y: 304, endPoint x: 367, endPoint y: 327, distance: 50.7
click at [367, 327] on img at bounding box center [391, 276] width 879 height 377
click at [714, 235] on img at bounding box center [721, 235] width 41 height 41
drag, startPoint x: 409, startPoint y: 175, endPoint x: 449, endPoint y: 457, distance: 285.0
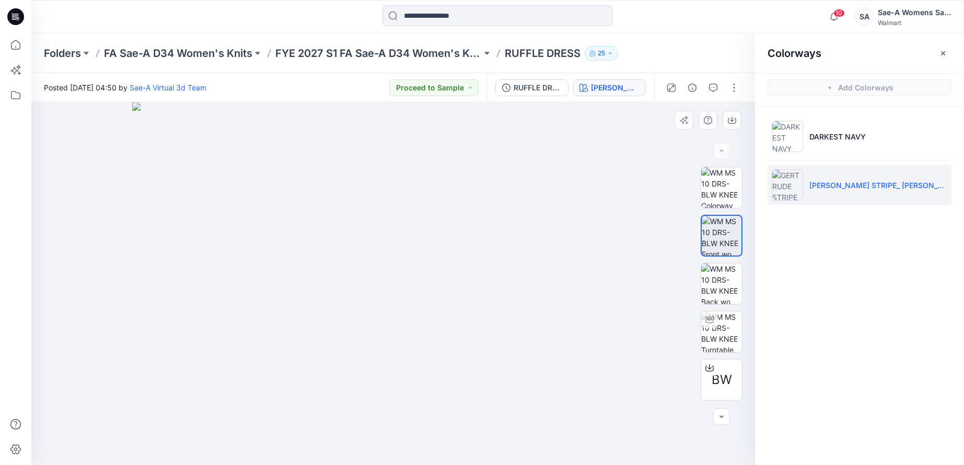
click at [449, 426] on img at bounding box center [393, 283] width 523 height 363
click at [725, 338] on img at bounding box center [721, 331] width 41 height 41
drag, startPoint x: 416, startPoint y: 156, endPoint x: 406, endPoint y: 385, distance: 229.1
click at [412, 411] on img at bounding box center [397, 273] width 879 height 386
drag, startPoint x: 355, startPoint y: 352, endPoint x: 402, endPoint y: 352, distance: 47.0
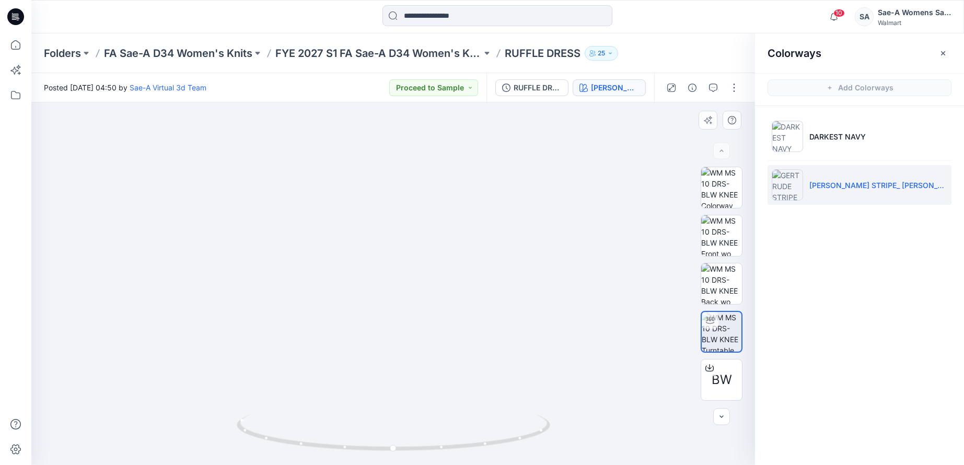
click at [402, 352] on img at bounding box center [428, 283] width 879 height 363
click at [832, 329] on div "Colorways Add Colorways DARKEST NAVY GERTRUDE STRIPE_ VIVID WHITE" at bounding box center [859, 249] width 209 height 432
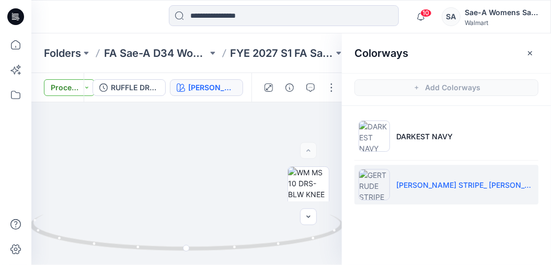
drag, startPoint x: 155, startPoint y: 170, endPoint x: 67, endPoint y: 94, distance: 116.6
click at [67, 94] on div "Posted Monday, March 24, 2025 04:50 by Sae-A Virtual 3d Team Proceed to Sample …" at bounding box center [290, 169] width 519 height 192
drag, startPoint x: 152, startPoint y: 150, endPoint x: 150, endPoint y: 131, distance: 18.9
click at [149, 132] on img at bounding box center [245, 122] width 879 height 287
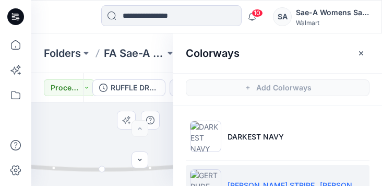
click at [79, 105] on img at bounding box center [178, 73] width 879 height 226
click at [360, 52] on icon "button" at bounding box center [361, 53] width 4 height 4
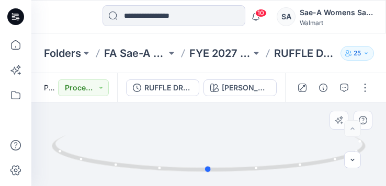
drag, startPoint x: 235, startPoint y: 163, endPoint x: 234, endPoint y: 130, distance: 32.9
click at [234, 130] on div at bounding box center [208, 144] width 354 height 84
drag, startPoint x: 213, startPoint y: 140, endPoint x: 206, endPoint y: 113, distance: 27.4
click at [206, 113] on div at bounding box center [208, 144] width 354 height 84
drag, startPoint x: 218, startPoint y: 155, endPoint x: 239, endPoint y: 153, distance: 20.4
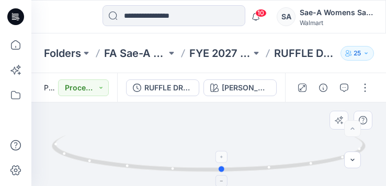
click at [239, 153] on icon at bounding box center [210, 154] width 316 height 39
drag, startPoint x: 206, startPoint y: 145, endPoint x: 210, endPoint y: 130, distance: 16.2
click at [210, 130] on div at bounding box center [208, 144] width 354 height 84
drag, startPoint x: 295, startPoint y: 66, endPoint x: 297, endPoint y: 51, distance: 15.9
click at [297, 51] on div "Folders FA Sae-A D34 Women's Knits FYE 2027 S1 FA Sae-A D34 Women's Knits RUFFL…" at bounding box center [208, 53] width 354 height 40
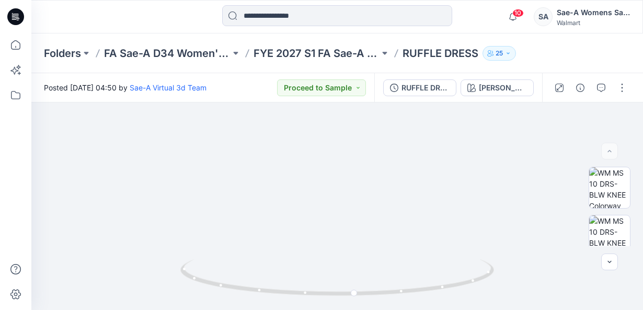
drag, startPoint x: 566, startPoint y: 60, endPoint x: 569, endPoint y: 40, distance: 20.0
click at [569, 40] on div "Folders FA Sae-A D34 Women's Knits FYE 2027 S1 FA Sae-A D34 Women's Knits RUFFL…" at bounding box center [336, 53] width 611 height 40
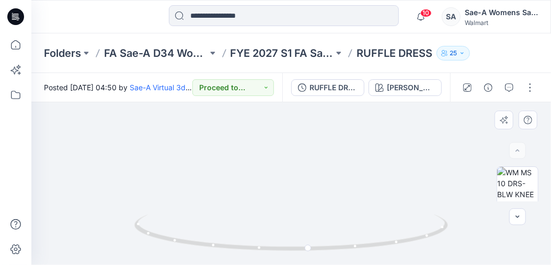
drag, startPoint x: 263, startPoint y: 206, endPoint x: 292, endPoint y: 191, distance: 32.7
click at [292, 191] on img at bounding box center [320, 111] width 879 height 310
drag, startPoint x: 312, startPoint y: 252, endPoint x: 305, endPoint y: 253, distance: 7.5
click at [305, 253] on icon at bounding box center [292, 234] width 316 height 39
drag, startPoint x: 342, startPoint y: 203, endPoint x: 304, endPoint y: 191, distance: 40.0
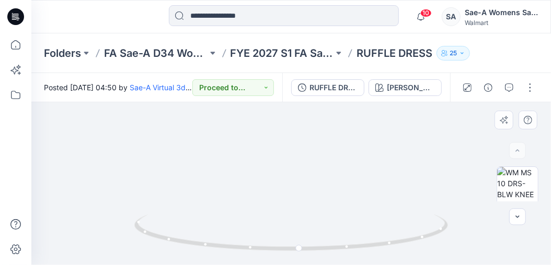
click at [304, 191] on img at bounding box center [281, 106] width 879 height 320
click at [430, 179] on img at bounding box center [281, 106] width 879 height 320
drag, startPoint x: 372, startPoint y: 194, endPoint x: 374, endPoint y: 180, distance: 14.3
click at [374, 180] on img at bounding box center [283, 99] width 879 height 334
drag, startPoint x: 301, startPoint y: 221, endPoint x: 314, endPoint y: 95, distance: 126.0
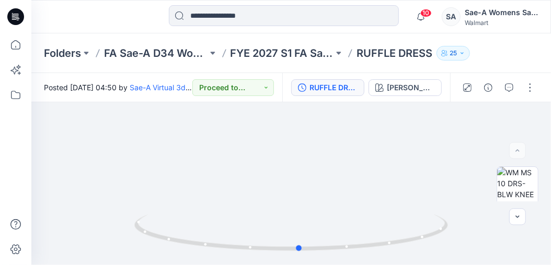
click at [314, 108] on div at bounding box center [290, 183] width 519 height 163
drag, startPoint x: 287, startPoint y: 207, endPoint x: 293, endPoint y: 133, distance: 75.0
click at [293, 137] on img at bounding box center [287, 67] width 879 height 398
drag, startPoint x: 291, startPoint y: 225, endPoint x: 293, endPoint y: 199, distance: 26.8
click at [298, 124] on div at bounding box center [290, 183] width 519 height 163
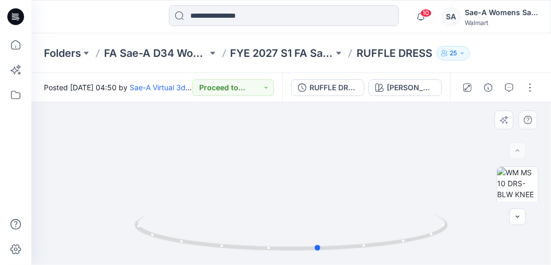
drag, startPoint x: 283, startPoint y: 213, endPoint x: 283, endPoint y: 136, distance: 76.8
click at [283, 136] on div at bounding box center [290, 183] width 519 height 163
drag, startPoint x: 316, startPoint y: 203, endPoint x: 306, endPoint y: 126, distance: 78.0
click at [306, 129] on img at bounding box center [289, 55] width 879 height 421
drag, startPoint x: 299, startPoint y: 205, endPoint x: 296, endPoint y: 156, distance: 49.8
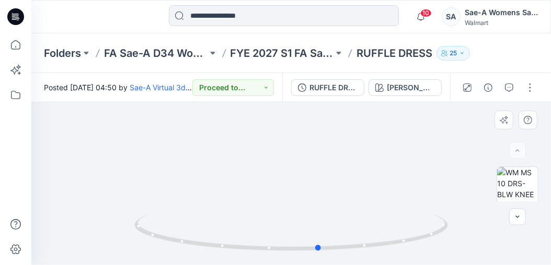
click at [296, 156] on div at bounding box center [290, 183] width 519 height 163
drag, startPoint x: 281, startPoint y: 208, endPoint x: 275, endPoint y: 120, distance: 88.0
drag, startPoint x: 291, startPoint y: 207, endPoint x: 293, endPoint y: 156, distance: 51.8
click at [293, 156] on div at bounding box center [290, 183] width 519 height 163
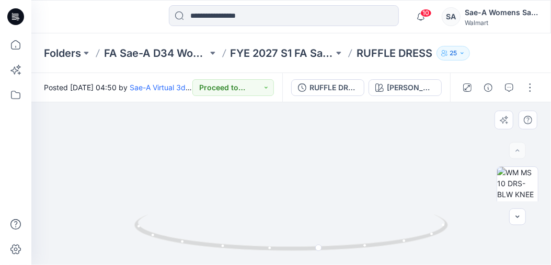
drag, startPoint x: 282, startPoint y: 153, endPoint x: 284, endPoint y: 130, distance: 22.6
drag, startPoint x: 286, startPoint y: 210, endPoint x: 289, endPoint y: 161, distance: 48.2
drag, startPoint x: 285, startPoint y: 205, endPoint x: 292, endPoint y: 169, distance: 37.1
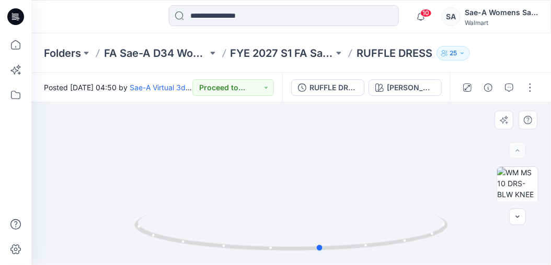
click at [292, 169] on div at bounding box center [290, 183] width 519 height 163
